Goal: Find specific page/section: Find specific page/section

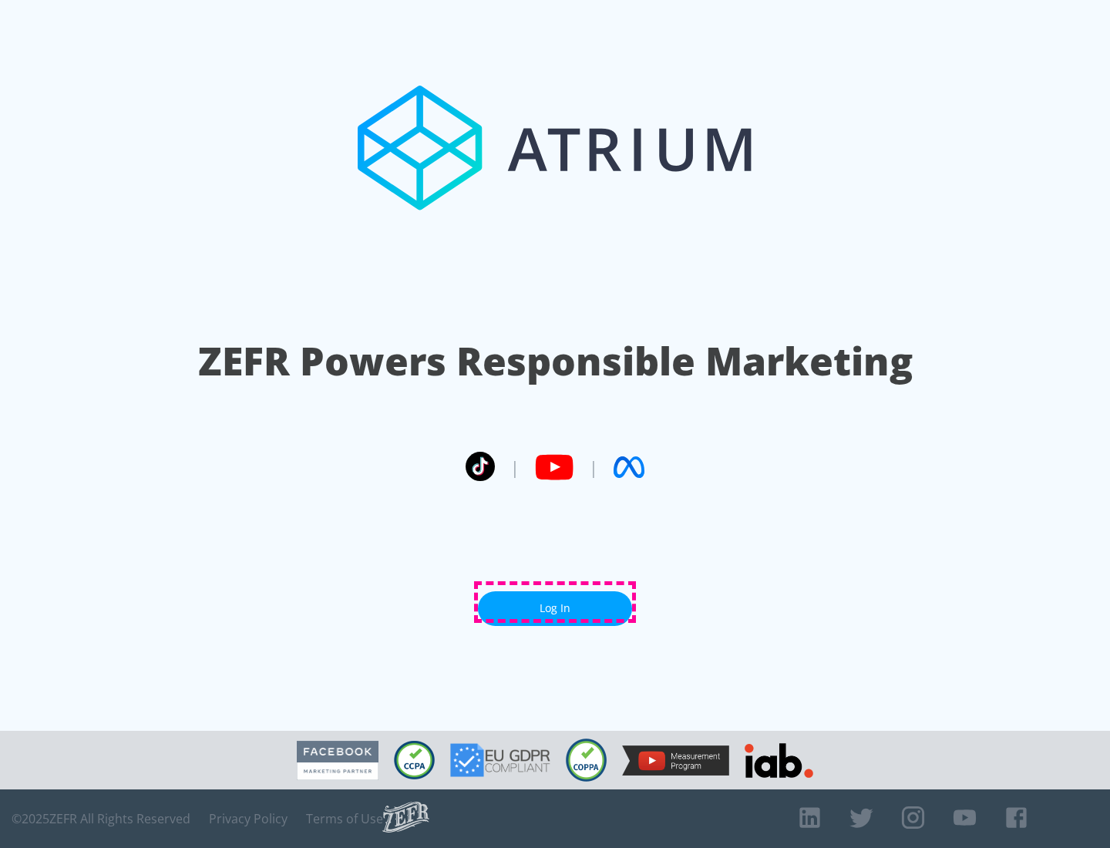
click at [555, 602] on link "Log In" at bounding box center [555, 608] width 154 height 35
